Goal: Task Accomplishment & Management: Manage account settings

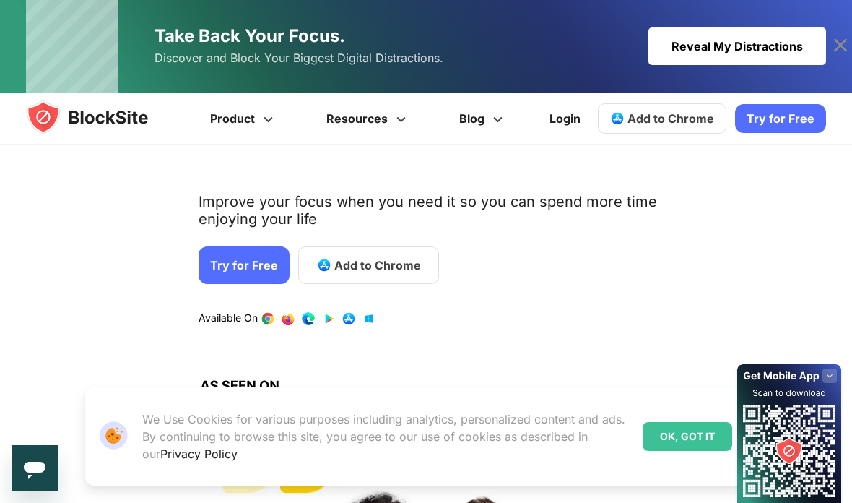
scroll to position [157, 0]
click at [702, 451] on div "OK, GOT IT" at bounding box center [688, 436] width 90 height 29
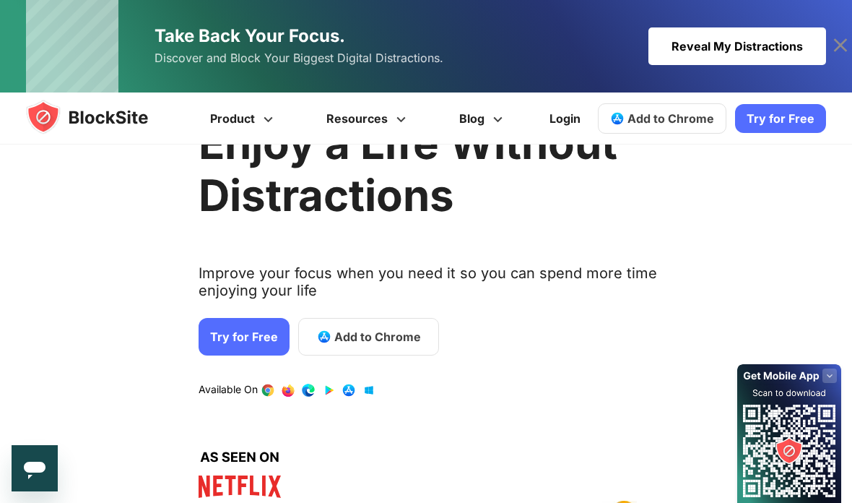
scroll to position [0, 0]
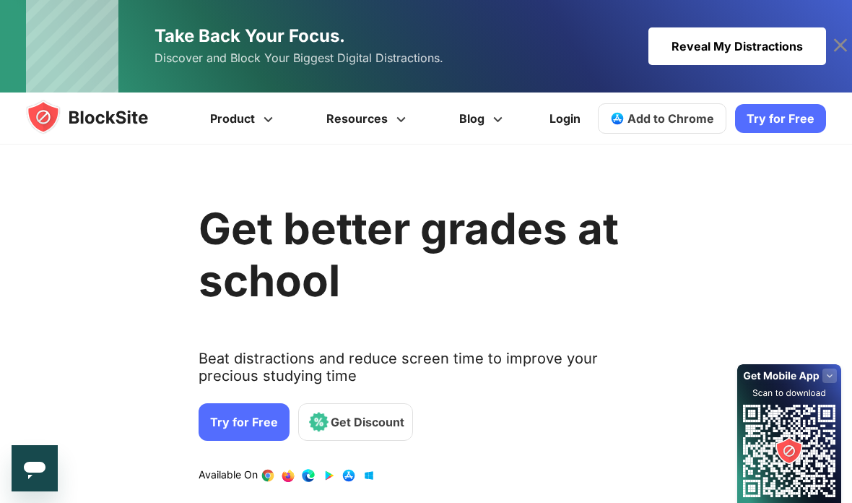
click at [686, 104] on link "Add to Chrome" at bounding box center [662, 118] width 129 height 30
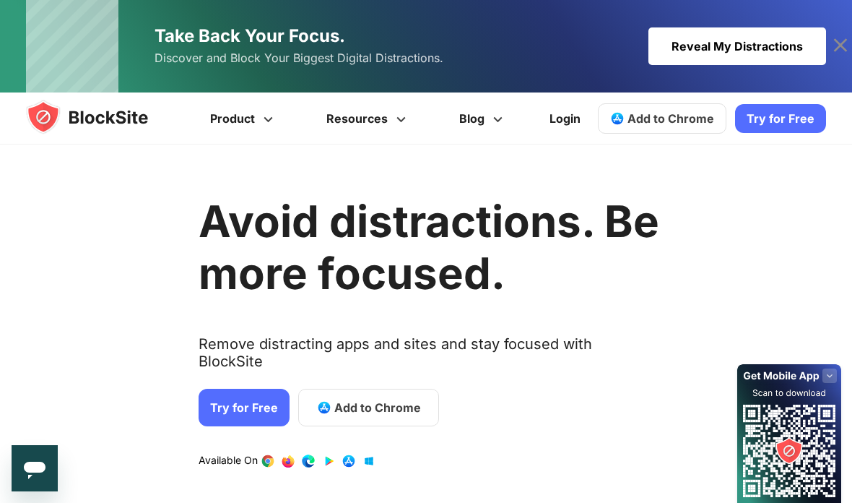
click at [111, 116] on img at bounding box center [101, 117] width 150 height 35
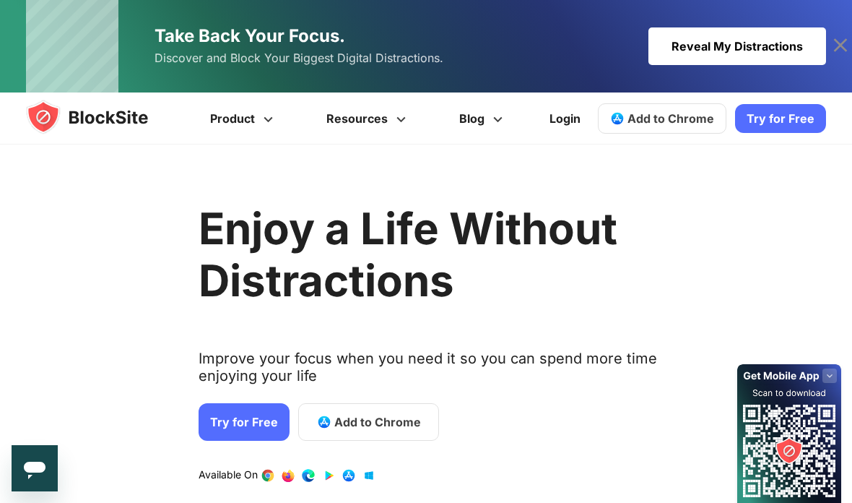
click at [562, 118] on link "Login" at bounding box center [565, 118] width 48 height 35
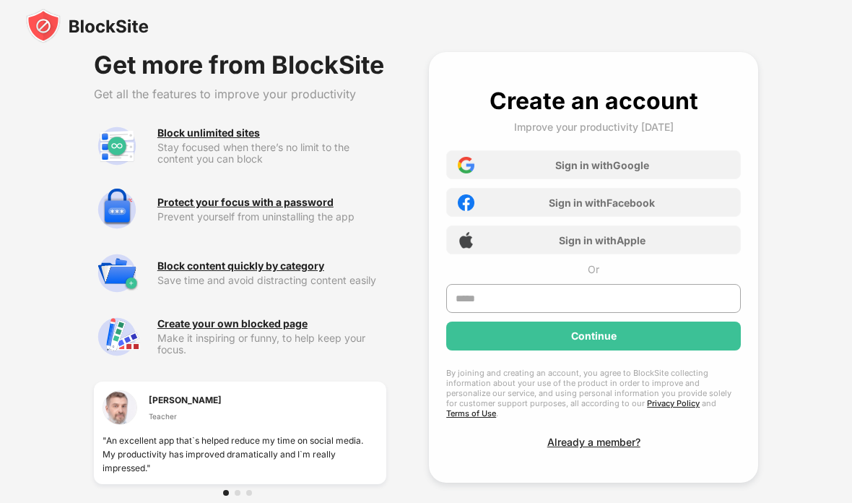
click at [659, 157] on div "Sign in with Google" at bounding box center [593, 164] width 295 height 29
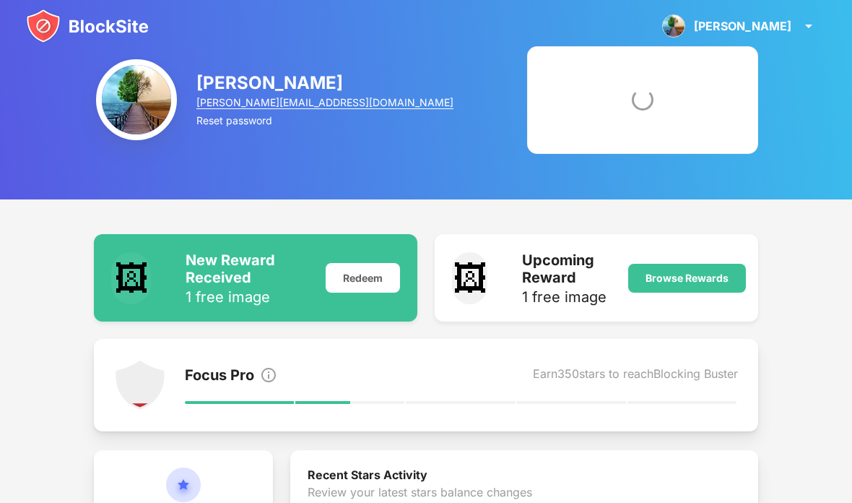
click at [169, 100] on img at bounding box center [136, 99] width 81 height 81
click at [113, 110] on img at bounding box center [136, 99] width 81 height 81
click at [801, 25] on img at bounding box center [808, 25] width 17 height 17
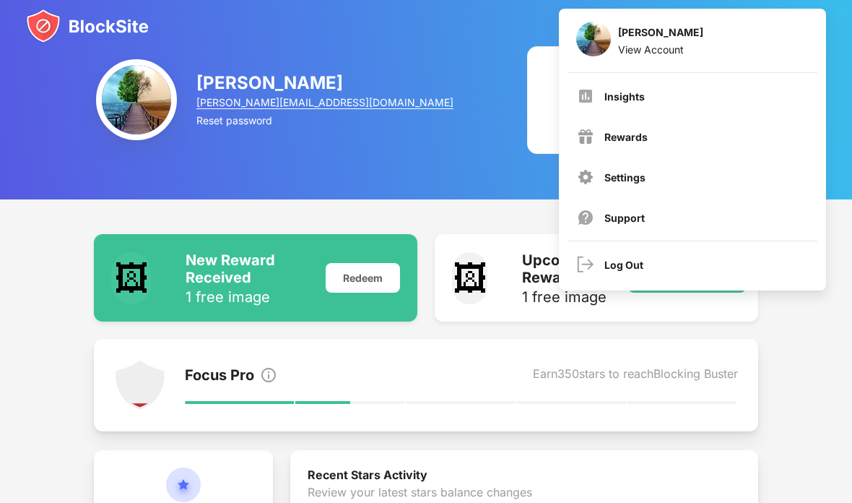
click at [659, 169] on div "Settings" at bounding box center [692, 177] width 249 height 35
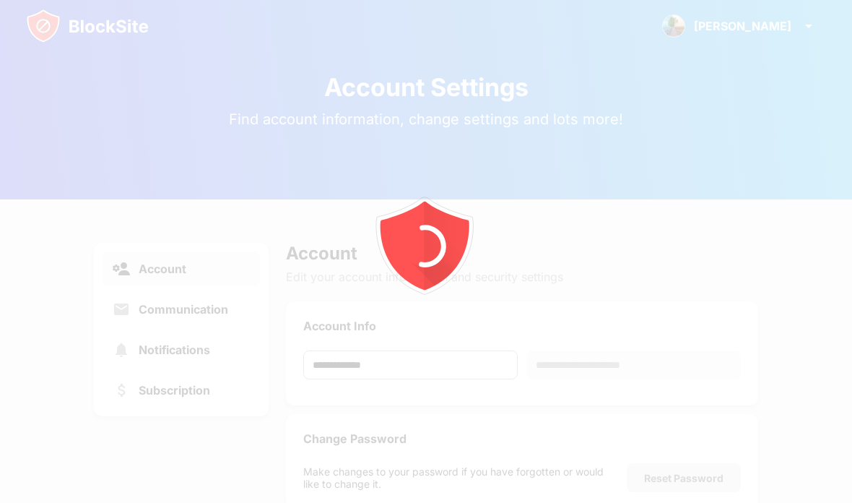
click at [183, 287] on div at bounding box center [426, 251] width 852 height 503
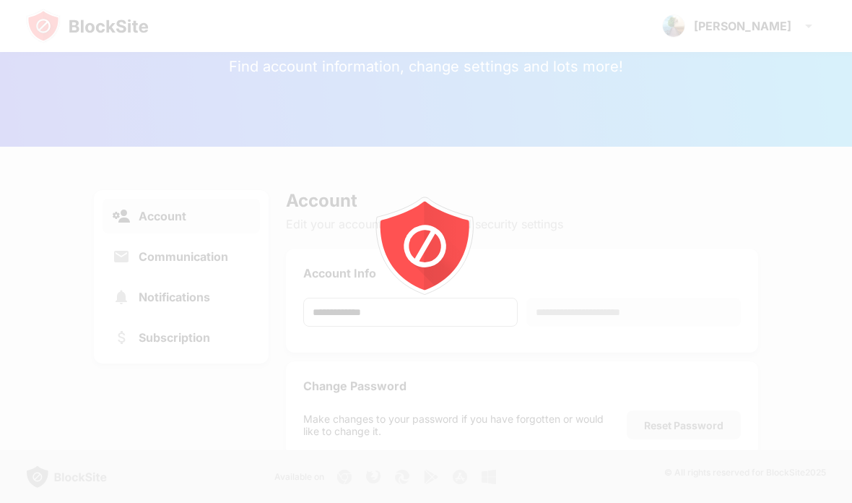
scroll to position [110, 0]
click at [393, 492] on div at bounding box center [426, 251] width 852 height 503
click at [392, 491] on div at bounding box center [426, 251] width 852 height 503
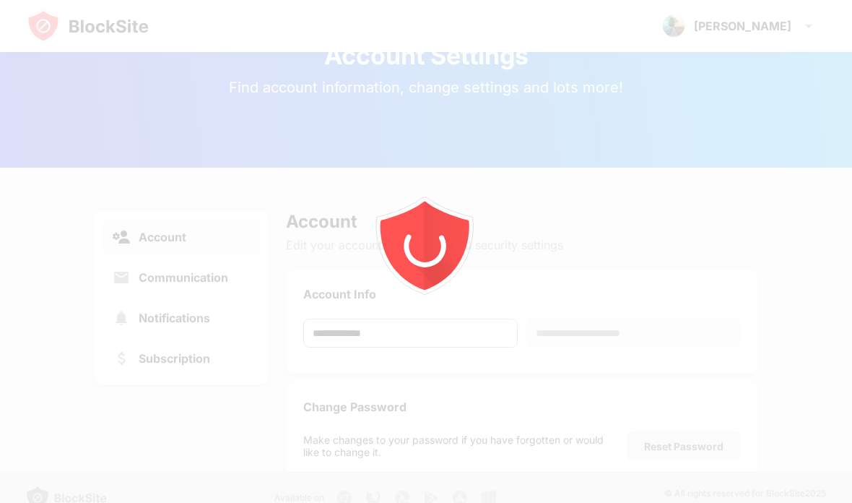
scroll to position [0, 0]
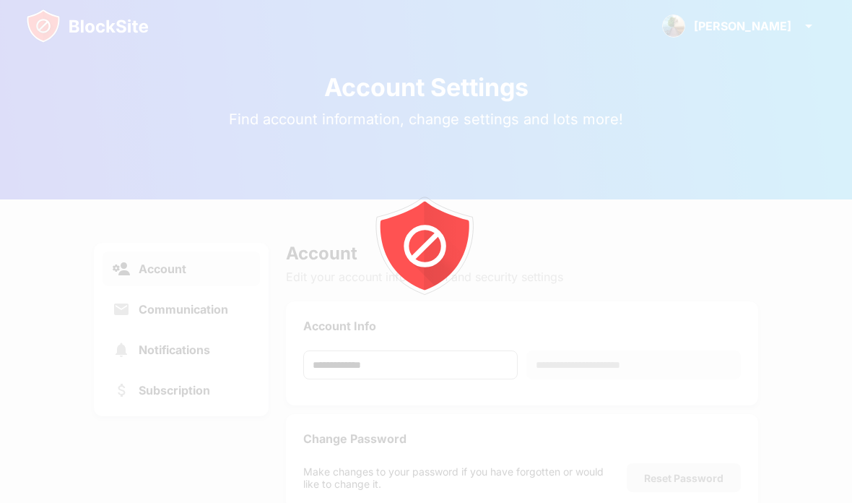
click at [739, 157] on div at bounding box center [426, 251] width 852 height 503
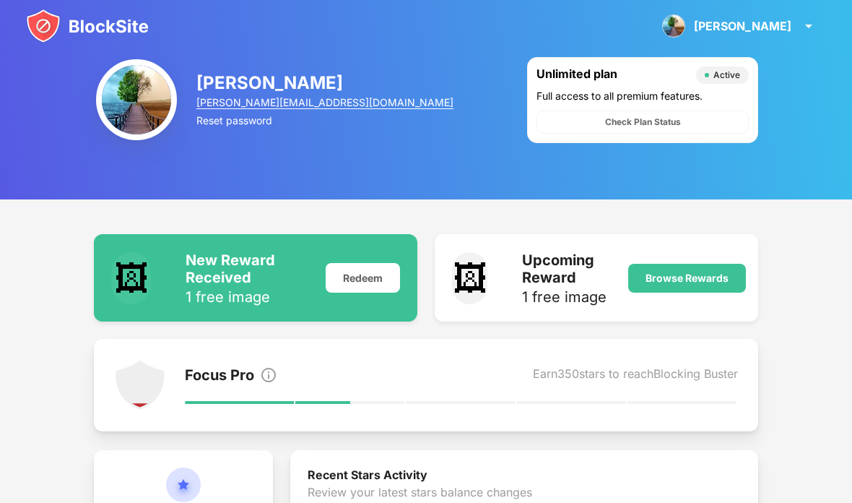
click at [130, 105] on img at bounding box center [136, 99] width 81 height 81
click at [815, 24] on img at bounding box center [808, 25] width 17 height 17
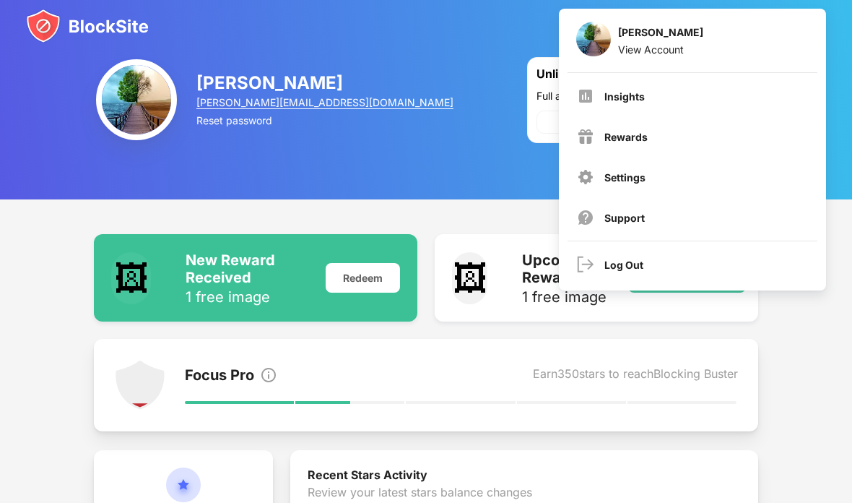
click at [643, 172] on div "Settings" at bounding box center [624, 177] width 41 height 12
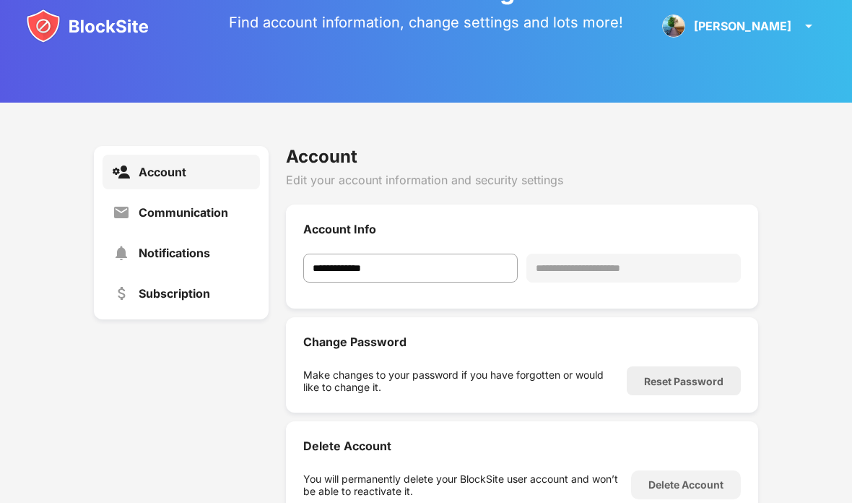
click at [155, 209] on div "Communication" at bounding box center [184, 212] width 90 height 14
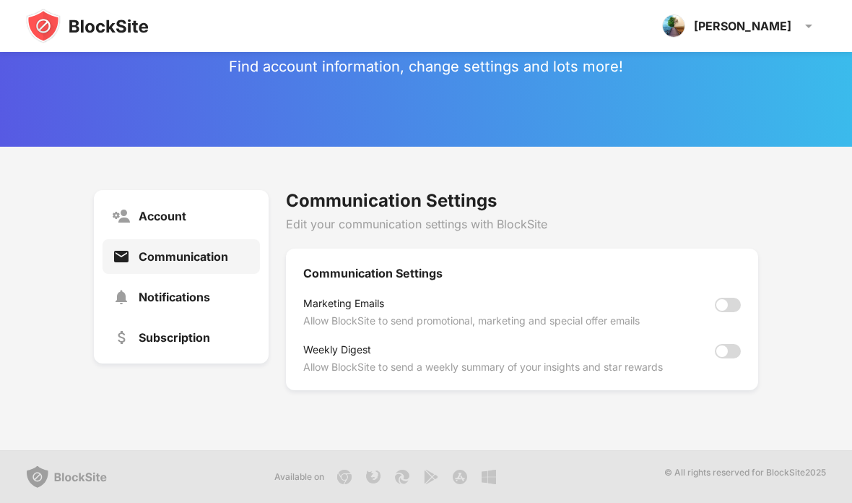
scroll to position [110, 0]
click at [153, 290] on div "Notifications" at bounding box center [174, 297] width 71 height 14
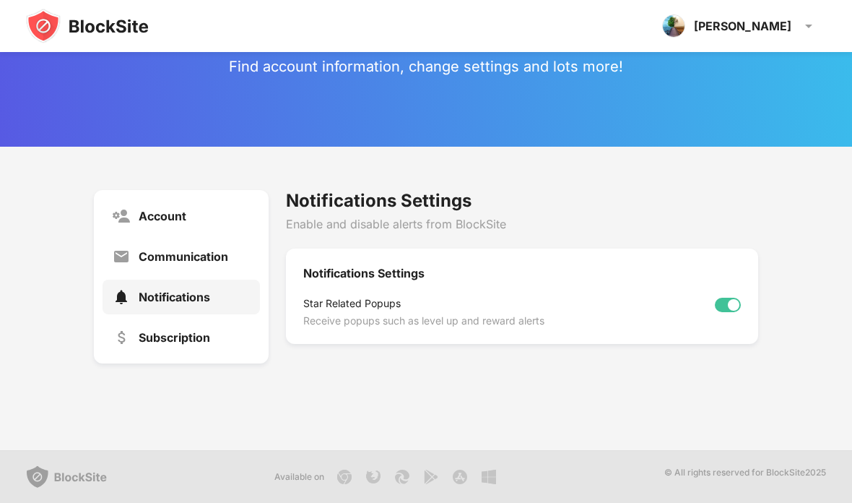
click at [157, 330] on div "Subscription" at bounding box center [174, 337] width 71 height 14
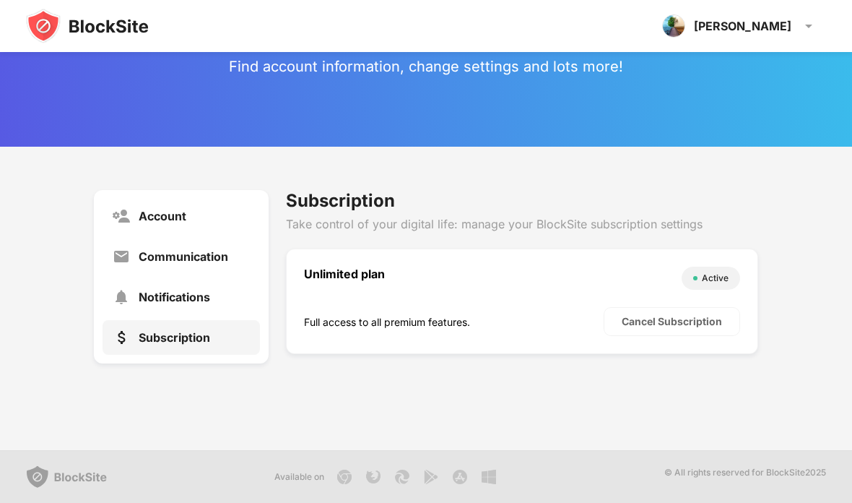
click at [142, 209] on div "Account" at bounding box center [163, 216] width 48 height 14
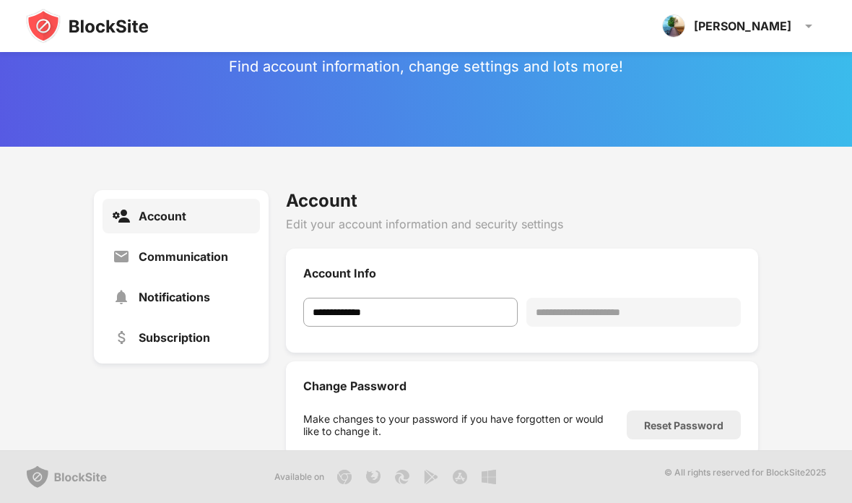
click at [161, 330] on div "Subscription" at bounding box center [174, 337] width 71 height 14
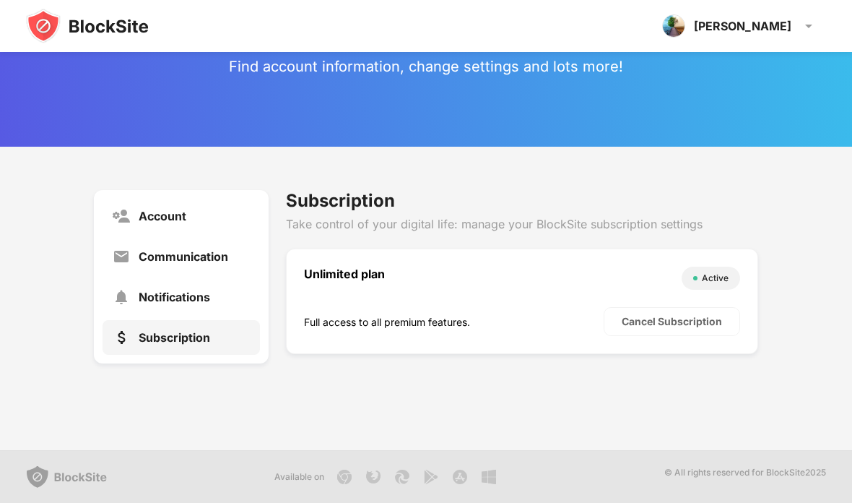
click at [153, 209] on div "Account" at bounding box center [163, 216] width 48 height 14
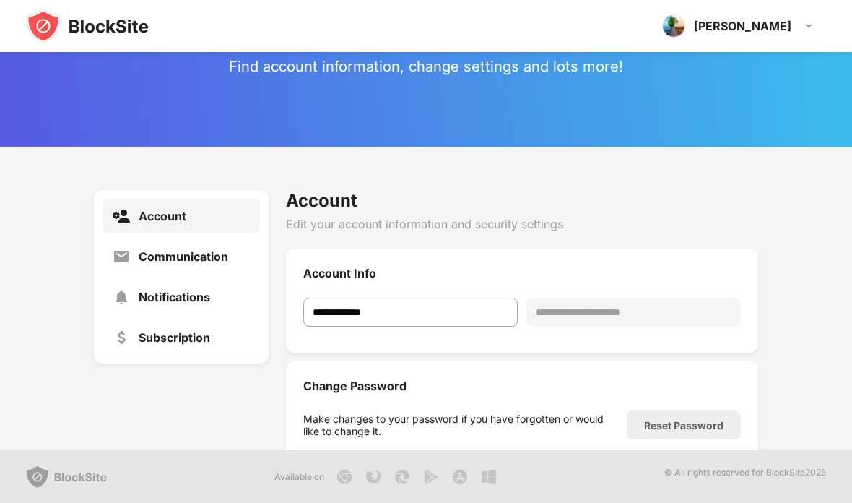
click at [54, 27] on img at bounding box center [87, 26] width 123 height 35
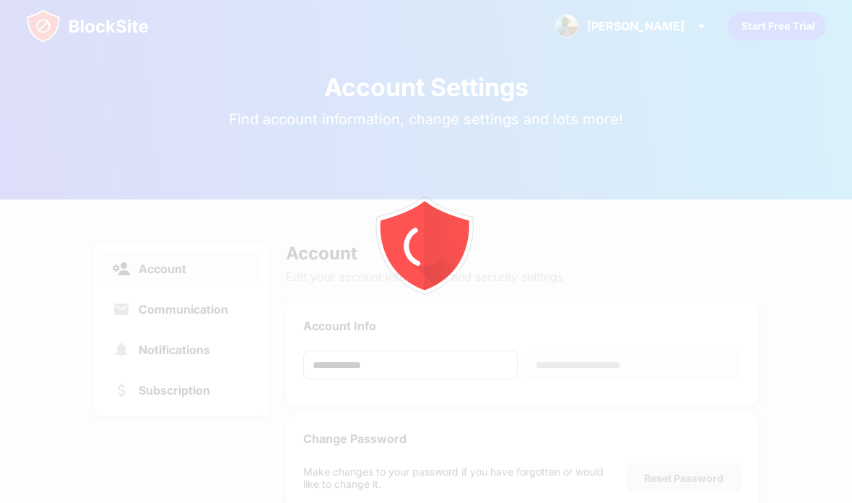
scroll to position [110, 0]
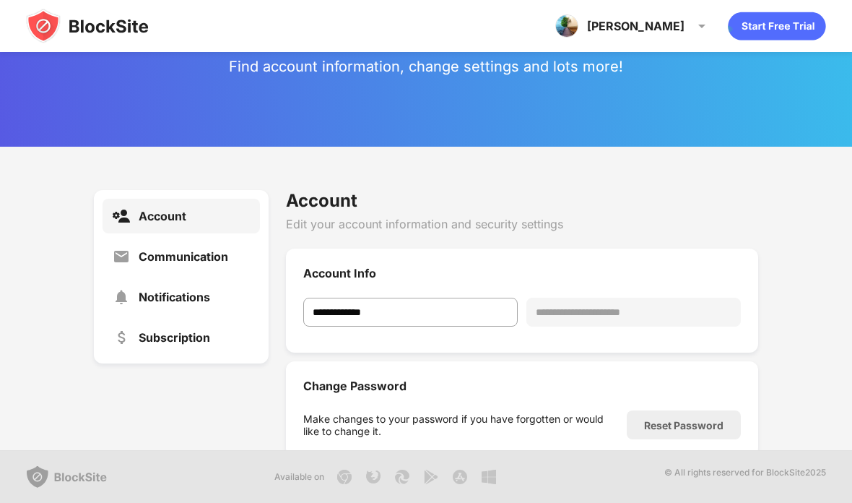
click at [695, 25] on img at bounding box center [701, 25] width 17 height 17
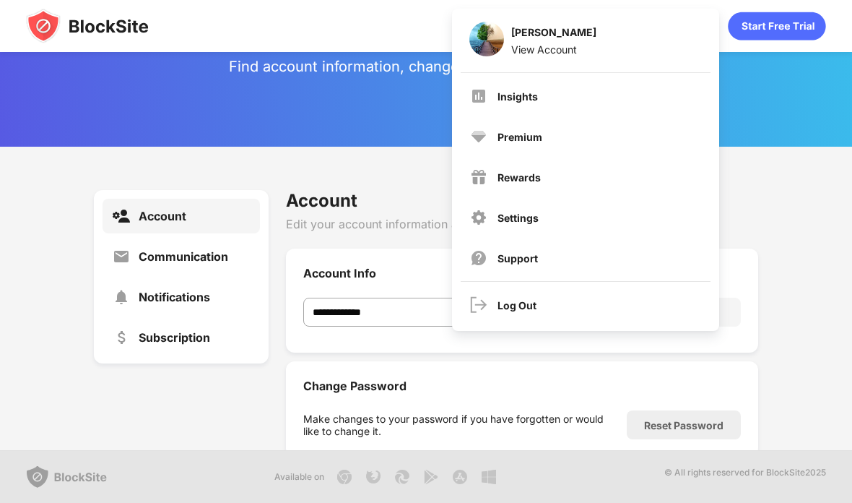
click at [519, 103] on div "Insights" at bounding box center [585, 96] width 249 height 35
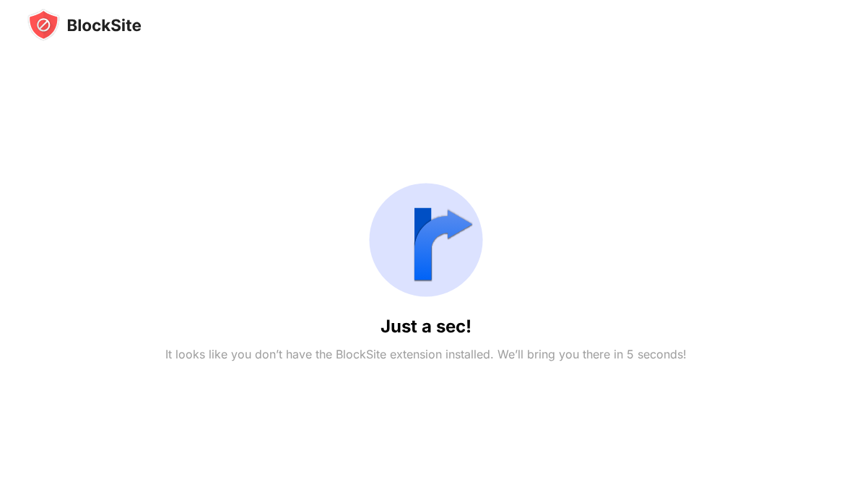
scroll to position [58, 0]
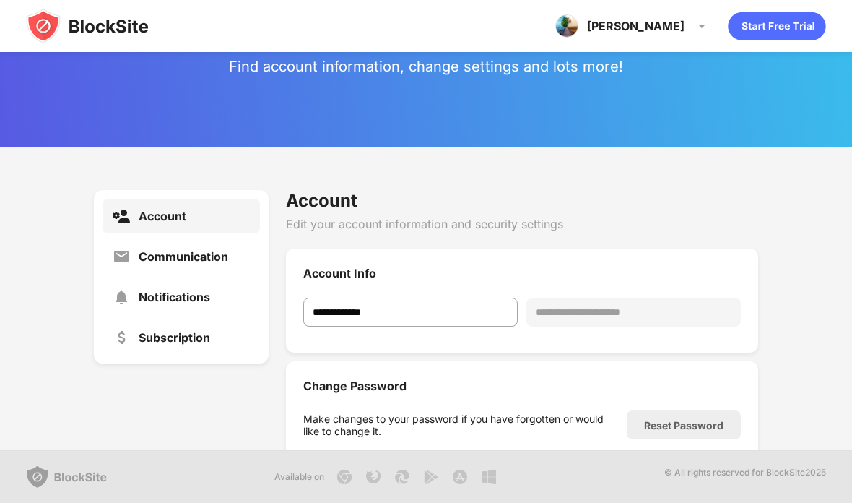
click at [129, 207] on img at bounding box center [121, 215] width 17 height 17
click at [651, 30] on div "[PERSON_NAME] View Account Insights Premium Rewards Settings Support Log Out" at bounding box center [633, 26] width 173 height 35
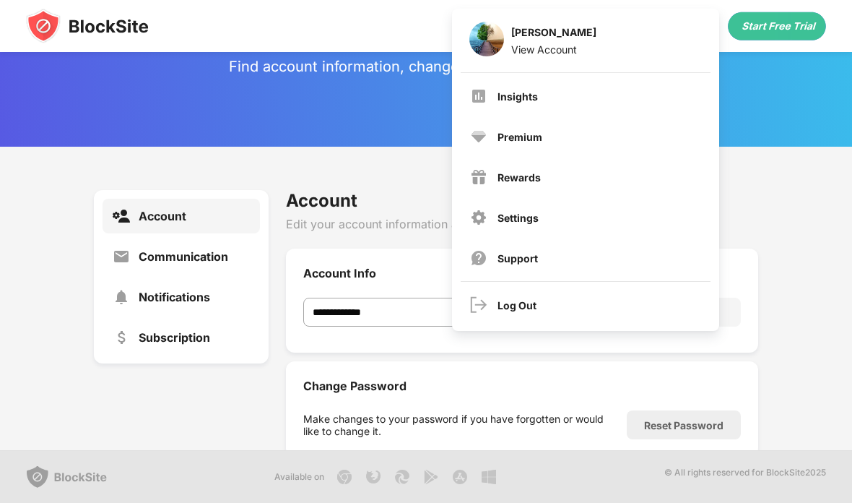
click at [499, 222] on div "Settings" at bounding box center [517, 218] width 41 height 12
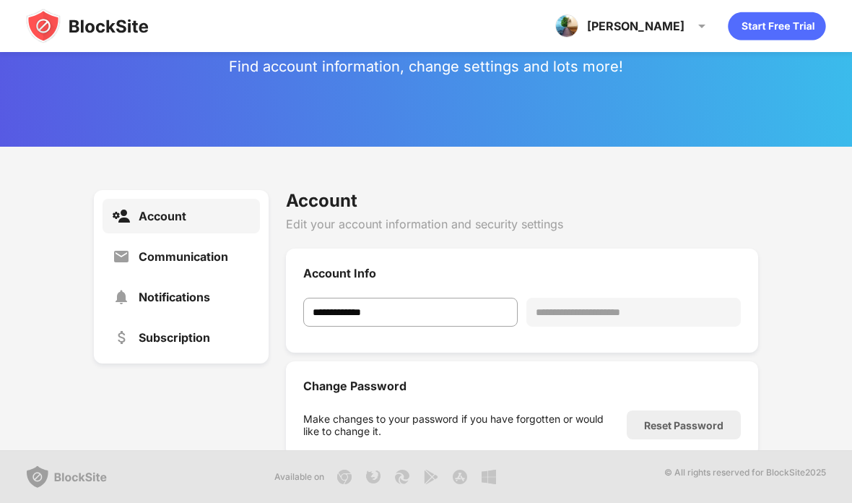
scroll to position [-1, 0]
click at [678, 17] on div "[PERSON_NAME] View Account Insights Premium Rewards Settings Support Log Out" at bounding box center [633, 26] width 173 height 35
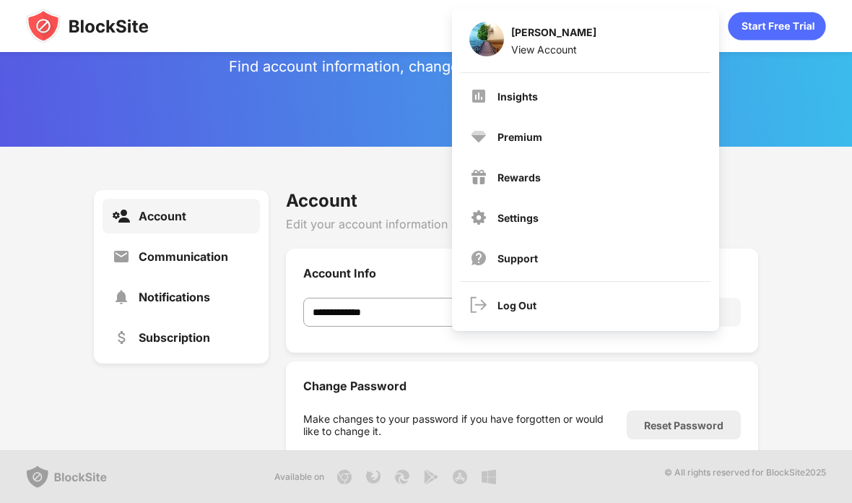
scroll to position [0, 0]
click at [505, 131] on div "Premium" at bounding box center [519, 137] width 45 height 12
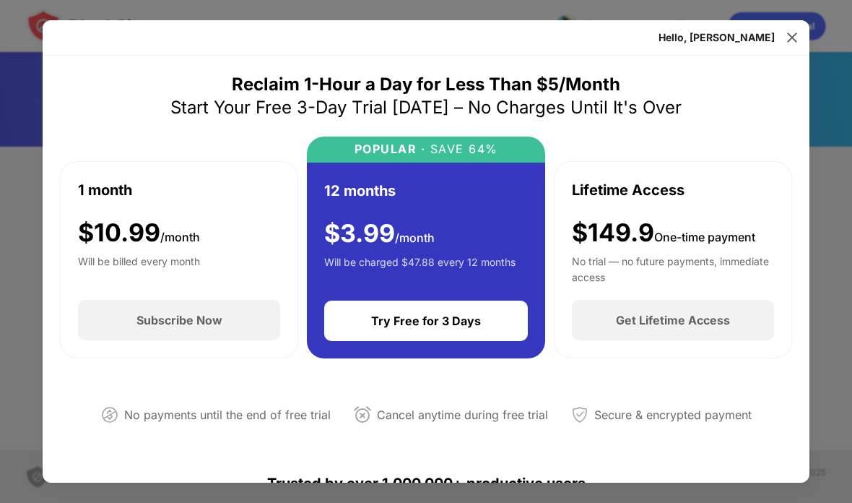
click at [798, 37] on img at bounding box center [792, 37] width 14 height 14
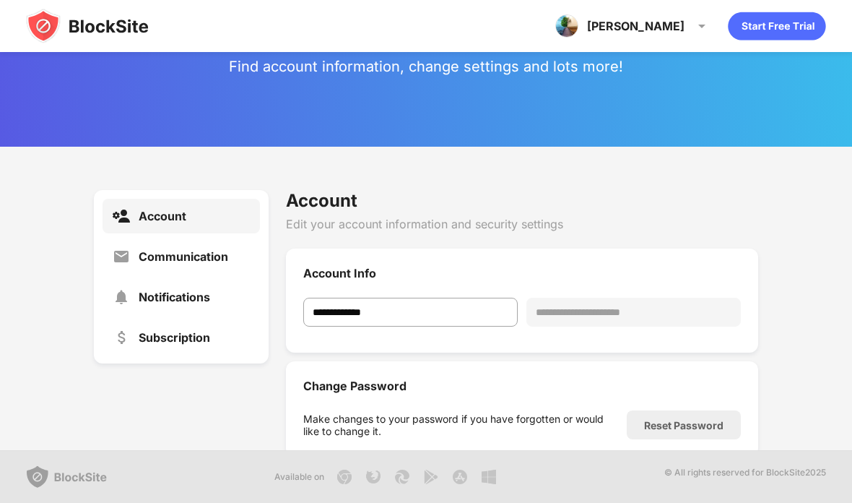
click at [672, 14] on div "[PERSON_NAME] View Account Insights Premium Rewards Settings Support Log Out" at bounding box center [633, 26] width 173 height 35
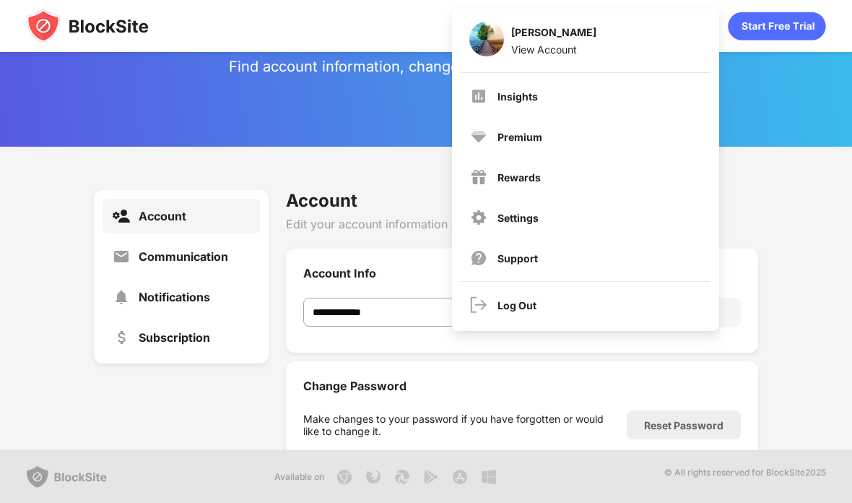
click at [540, 212] on div "Settings" at bounding box center [585, 217] width 249 height 35
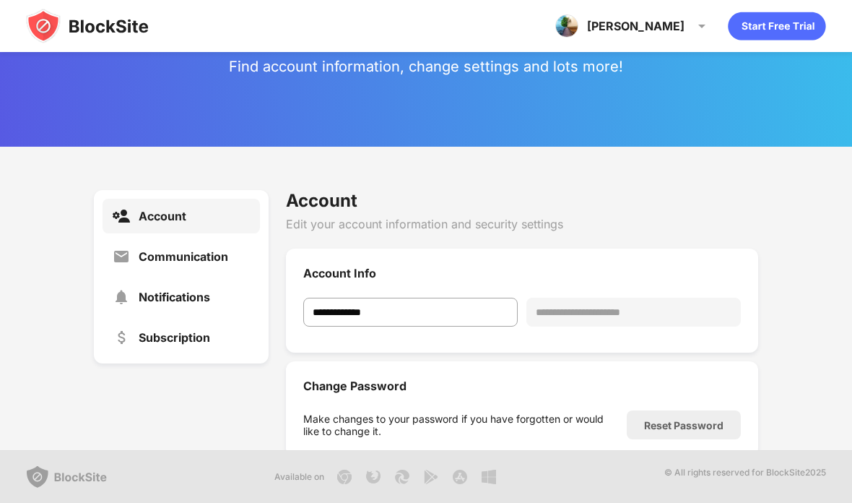
click at [792, 23] on icon "animation" at bounding box center [776, 26] width 97 height 28
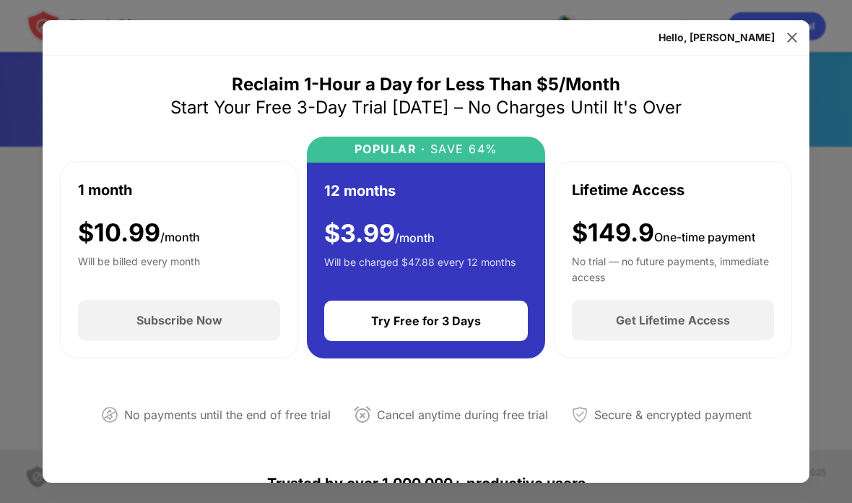
click at [780, 19] on div at bounding box center [426, 251] width 852 height 503
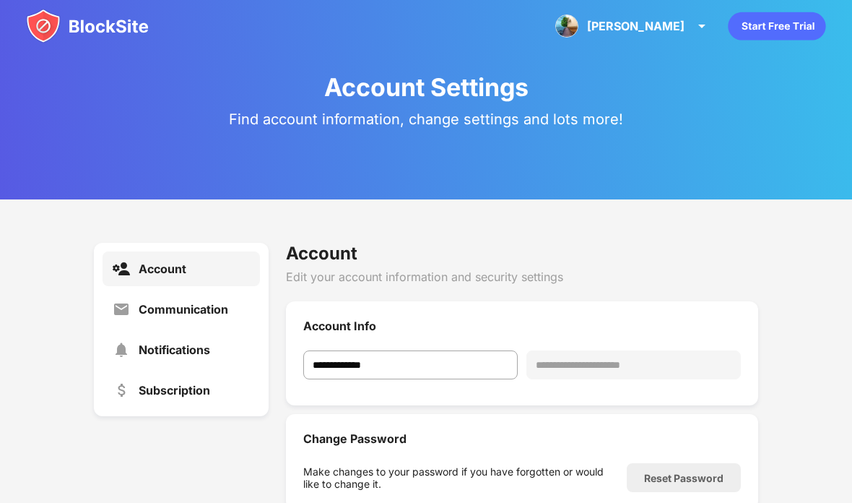
click at [697, 14] on div "[PERSON_NAME] View Account Insights Premium Rewards Settings Support Log Out" at bounding box center [633, 26] width 173 height 35
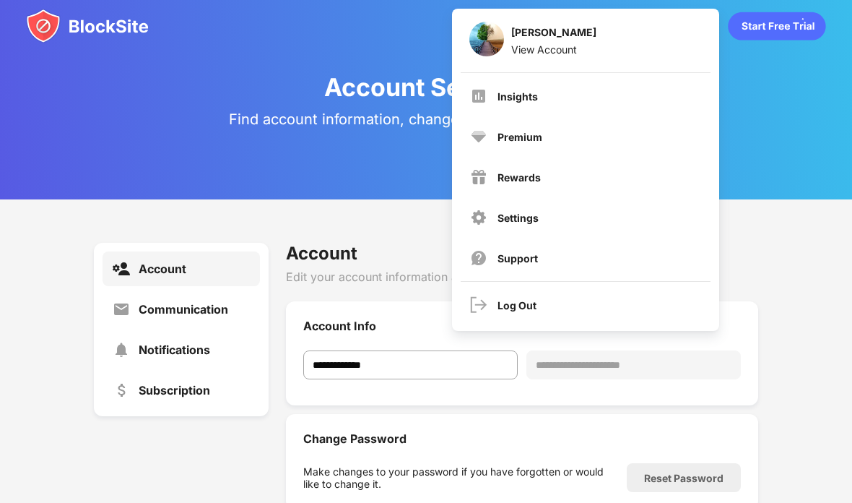
click at [534, 294] on div "Log Out" at bounding box center [585, 304] width 249 height 35
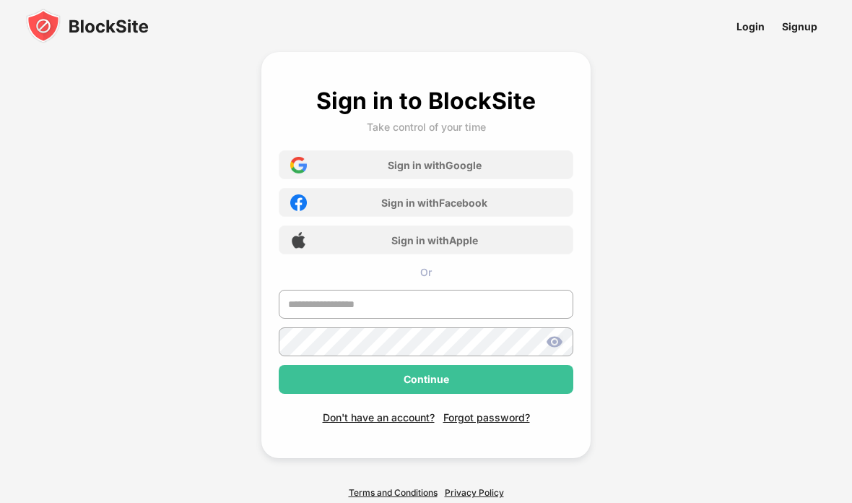
click at [523, 160] on div "Sign in with Google" at bounding box center [426, 164] width 295 height 29
click at [492, 160] on div "Sign in with Google" at bounding box center [426, 164] width 295 height 29
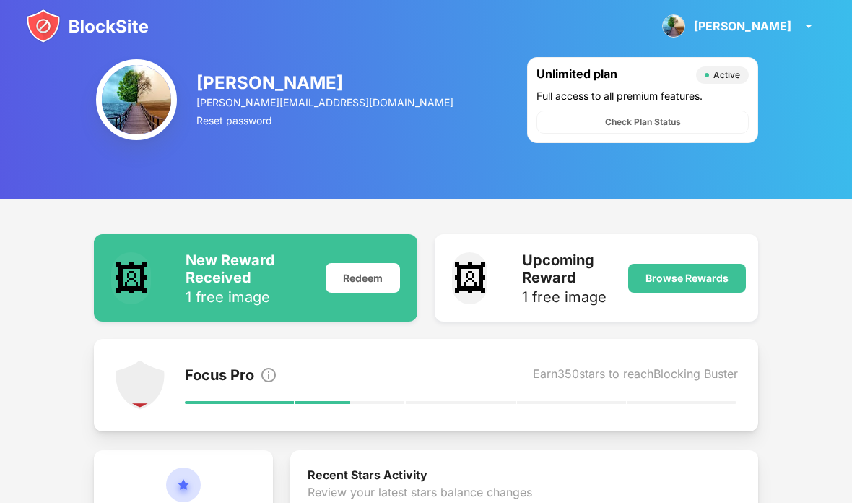
click at [129, 111] on img at bounding box center [136, 99] width 81 height 81
click at [147, 107] on img at bounding box center [136, 99] width 81 height 81
click at [261, 93] on div "[PERSON_NAME]" at bounding box center [325, 82] width 258 height 21
click at [238, 93] on div "[PERSON_NAME]" at bounding box center [325, 82] width 258 height 21
click at [69, 19] on img at bounding box center [87, 26] width 123 height 35
